Goal: Task Accomplishment & Management: Manage account settings

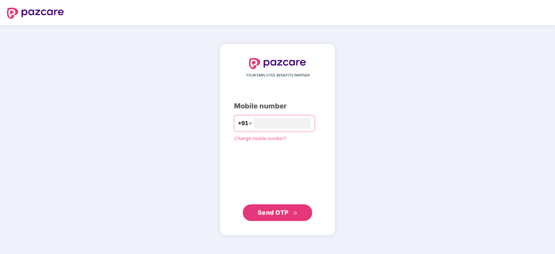
type input "**********"
click at [277, 211] on span "Send OTP" at bounding box center [272, 212] width 31 height 7
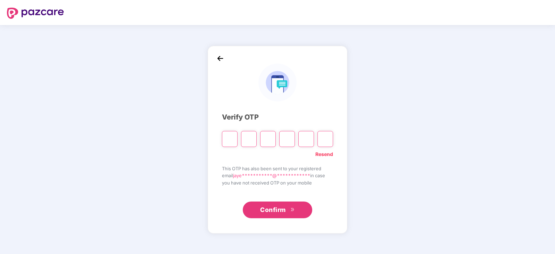
type input "*"
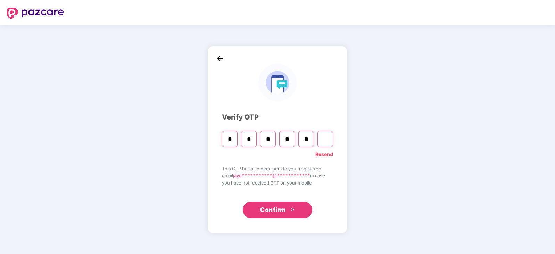
type input "*"
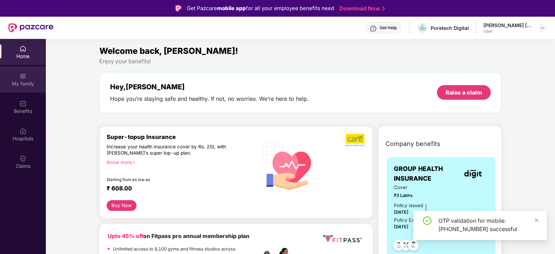
click at [20, 82] on div "My family" at bounding box center [23, 83] width 46 height 7
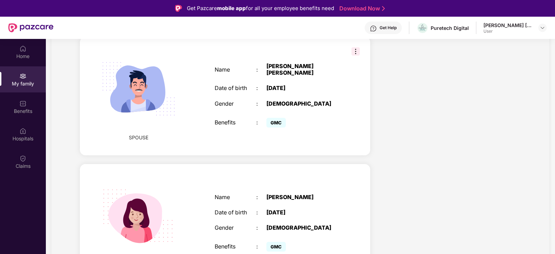
scroll to position [260, 0]
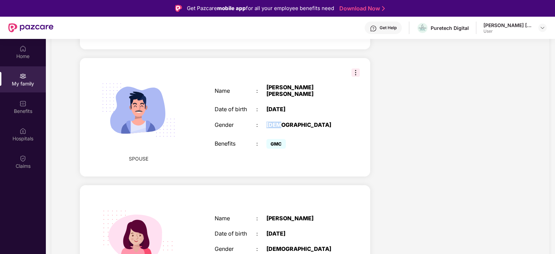
drag, startPoint x: 286, startPoint y: 120, endPoint x: 271, endPoint y: 123, distance: 15.5
click at [271, 123] on div "[DEMOGRAPHIC_DATA]" at bounding box center [302, 124] width 73 height 7
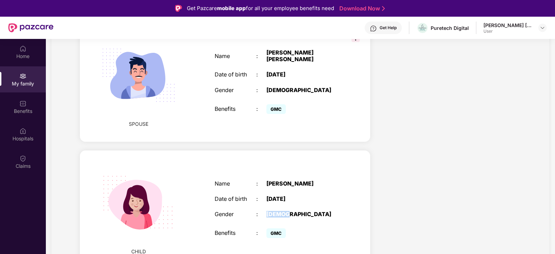
drag, startPoint x: 294, startPoint y: 207, endPoint x: 266, endPoint y: 211, distance: 28.4
click at [266, 211] on div "Gender : [DEMOGRAPHIC_DATA]" at bounding box center [276, 214] width 124 height 7
click at [275, 211] on div "[DEMOGRAPHIC_DATA]" at bounding box center [302, 214] width 73 height 7
drag, startPoint x: 288, startPoint y: 82, endPoint x: 261, endPoint y: 87, distance: 27.8
click at [261, 87] on div "Gender : [DEMOGRAPHIC_DATA]" at bounding box center [276, 90] width 124 height 7
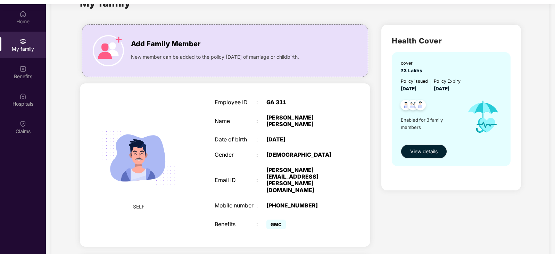
scroll to position [17, 0]
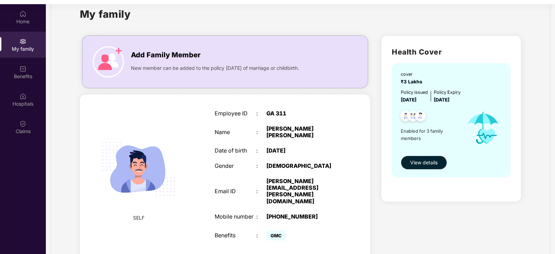
click at [430, 163] on span "View details" at bounding box center [423, 163] width 27 height 8
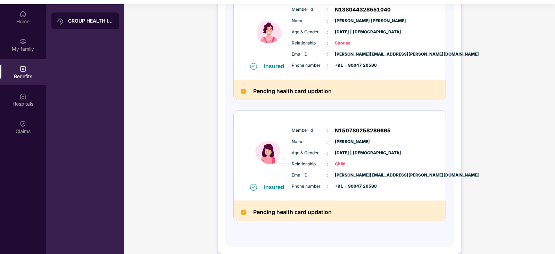
scroll to position [224, 0]
